Goal: Task Accomplishment & Management: Manage account settings

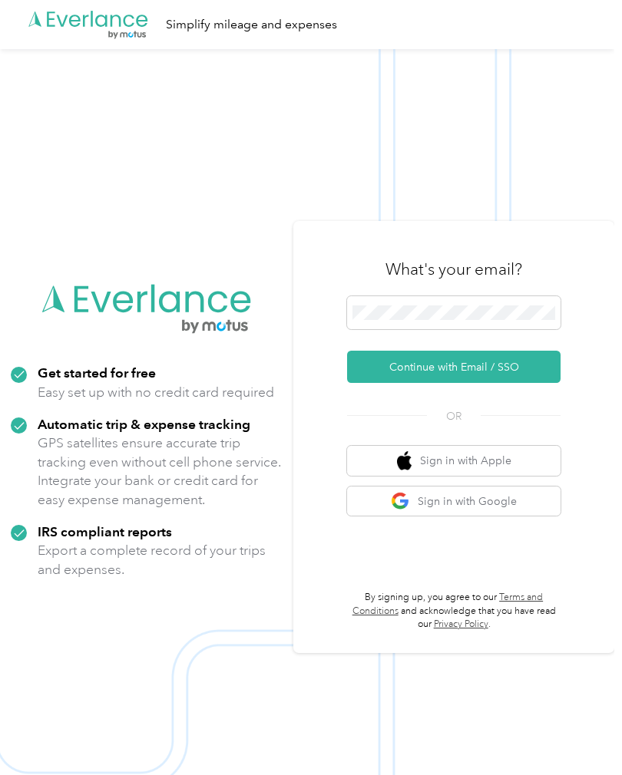
click at [533, 383] on button "Continue with Email / SSO" at bounding box center [453, 367] width 213 height 32
click at [536, 383] on button "Continue with Email / SSO" at bounding box center [453, 367] width 213 height 32
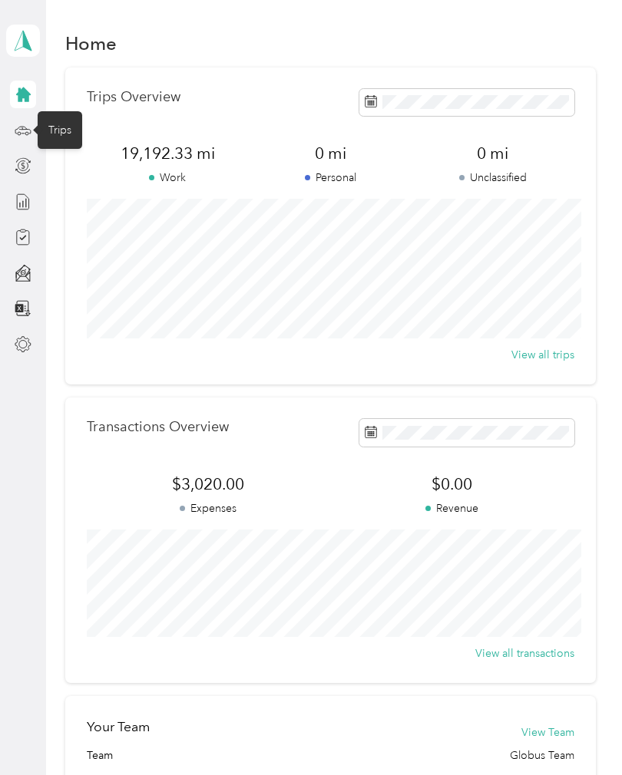
click at [27, 137] on icon at bounding box center [23, 130] width 17 height 17
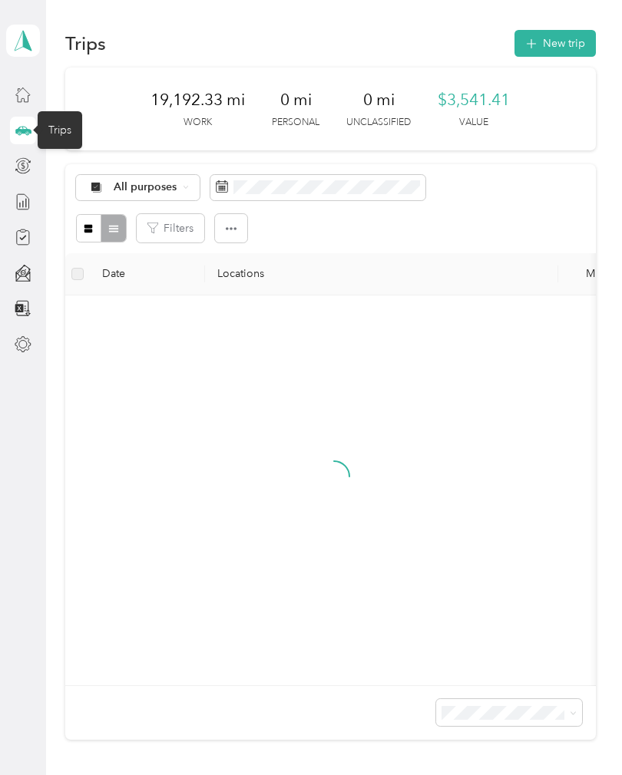
click at [12, 94] on div at bounding box center [23, 95] width 26 height 28
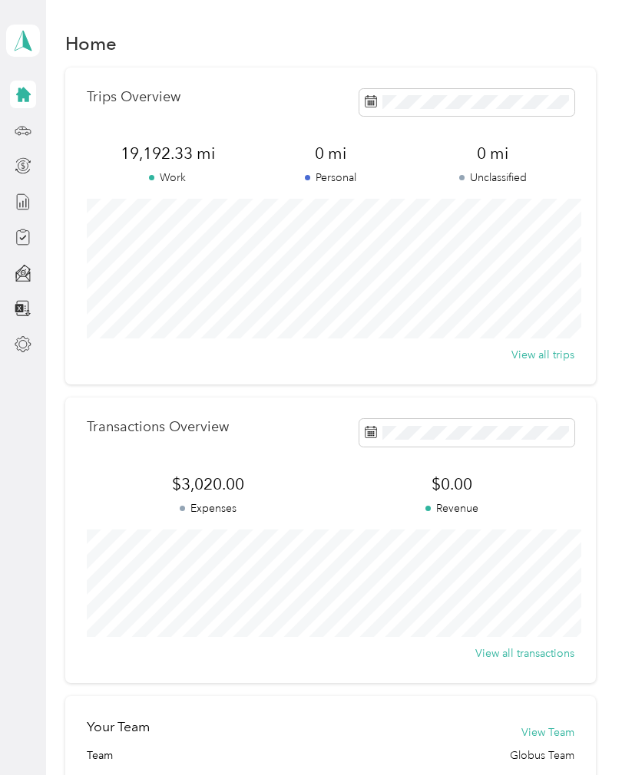
click at [12, 167] on div at bounding box center [23, 166] width 26 height 28
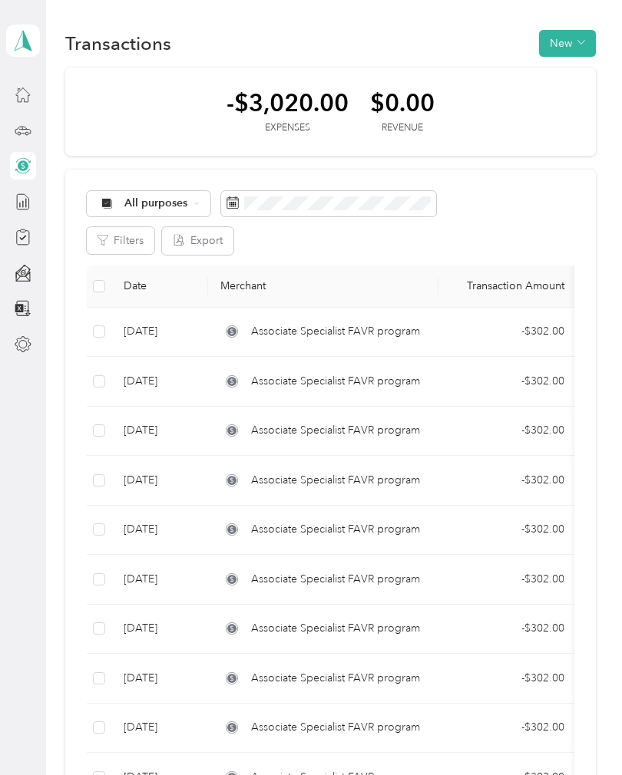
click at [17, 213] on div at bounding box center [23, 202] width 26 height 28
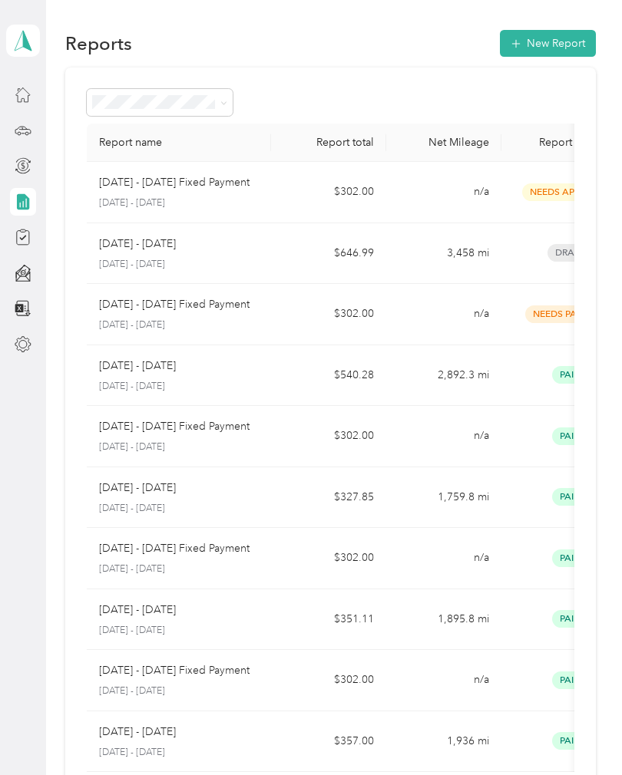
click at [12, 238] on div at bounding box center [23, 237] width 26 height 28
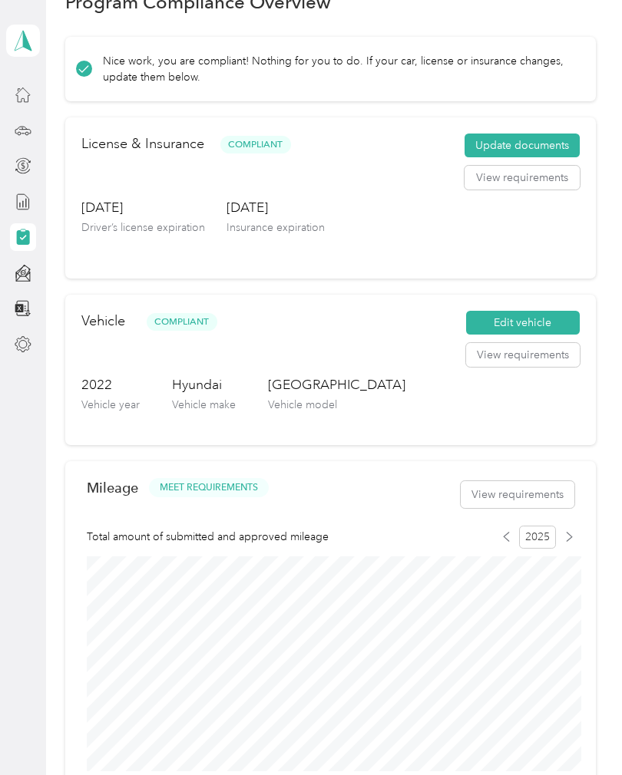
scroll to position [48, 0]
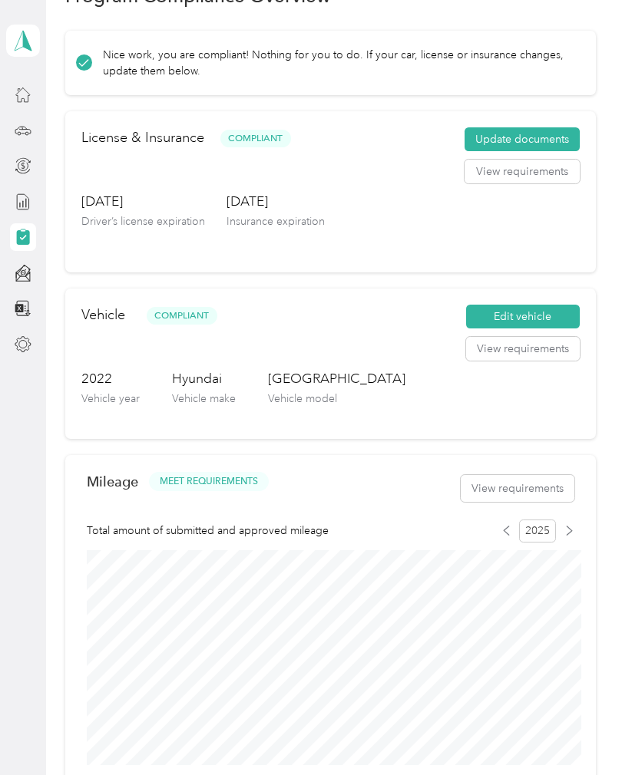
click at [553, 312] on button "Edit vehicle" at bounding box center [523, 317] width 114 height 25
